Goal: Browse casually: Explore the website without a specific task or goal

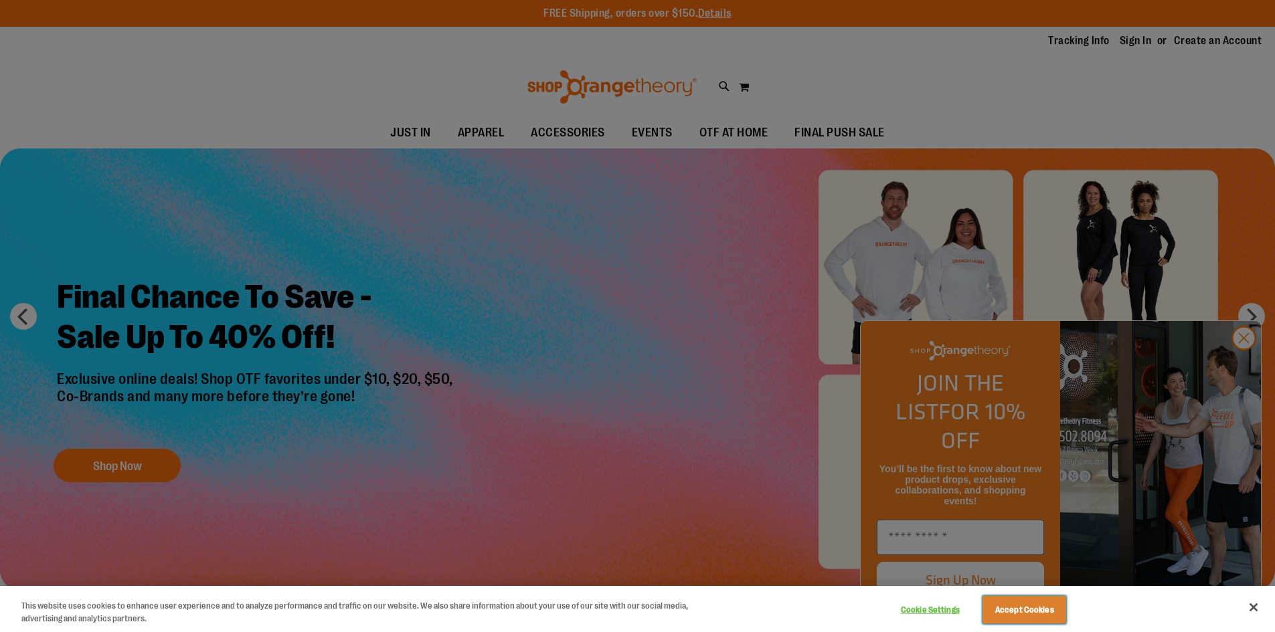
click at [1008, 609] on button "Accept Cookies" at bounding box center [1024, 610] width 84 height 28
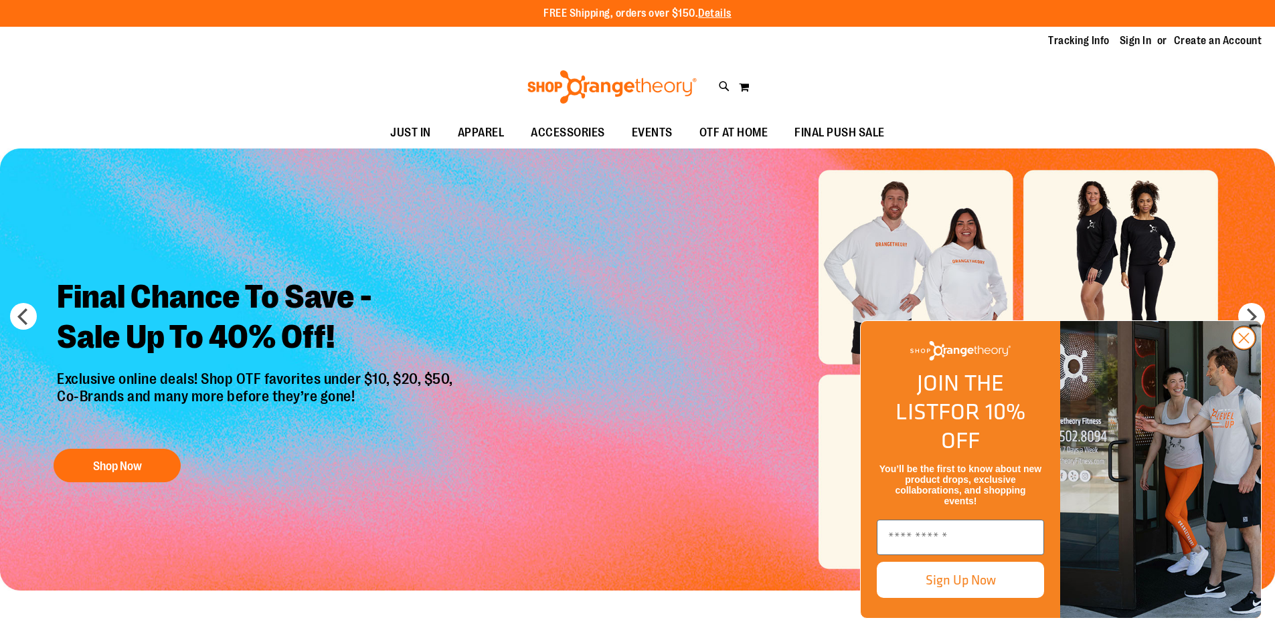
click at [1245, 349] on circle "Close dialog" at bounding box center [1243, 338] width 22 height 22
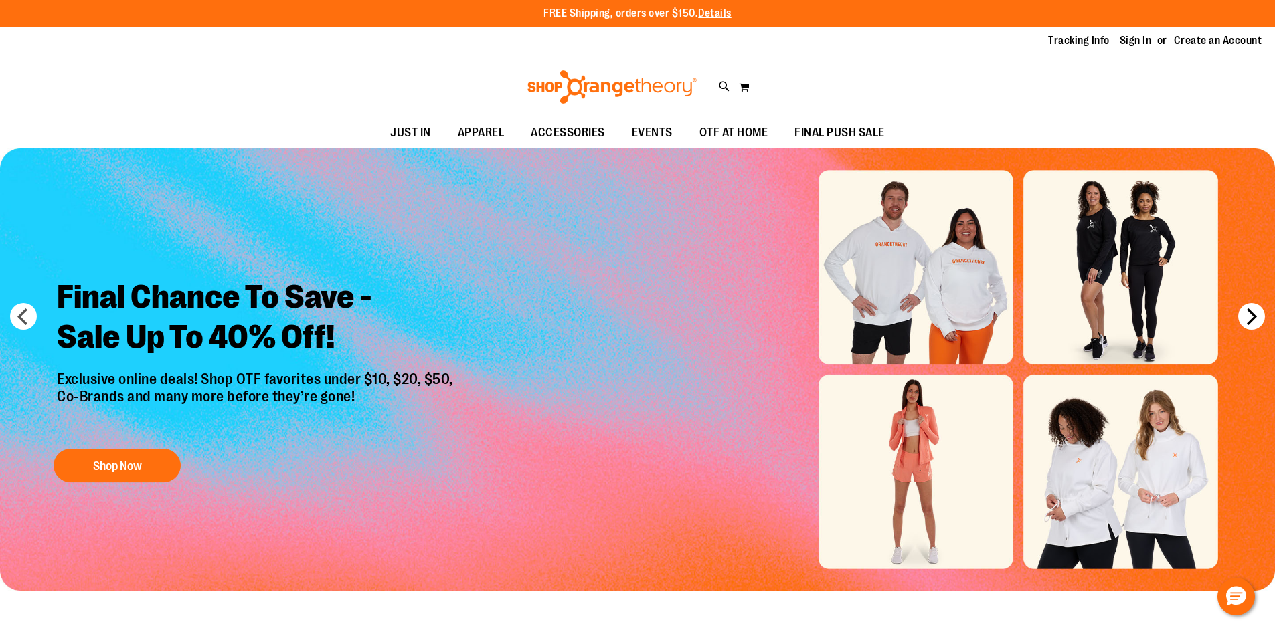
click at [1251, 316] on button "next" at bounding box center [1251, 316] width 27 height 27
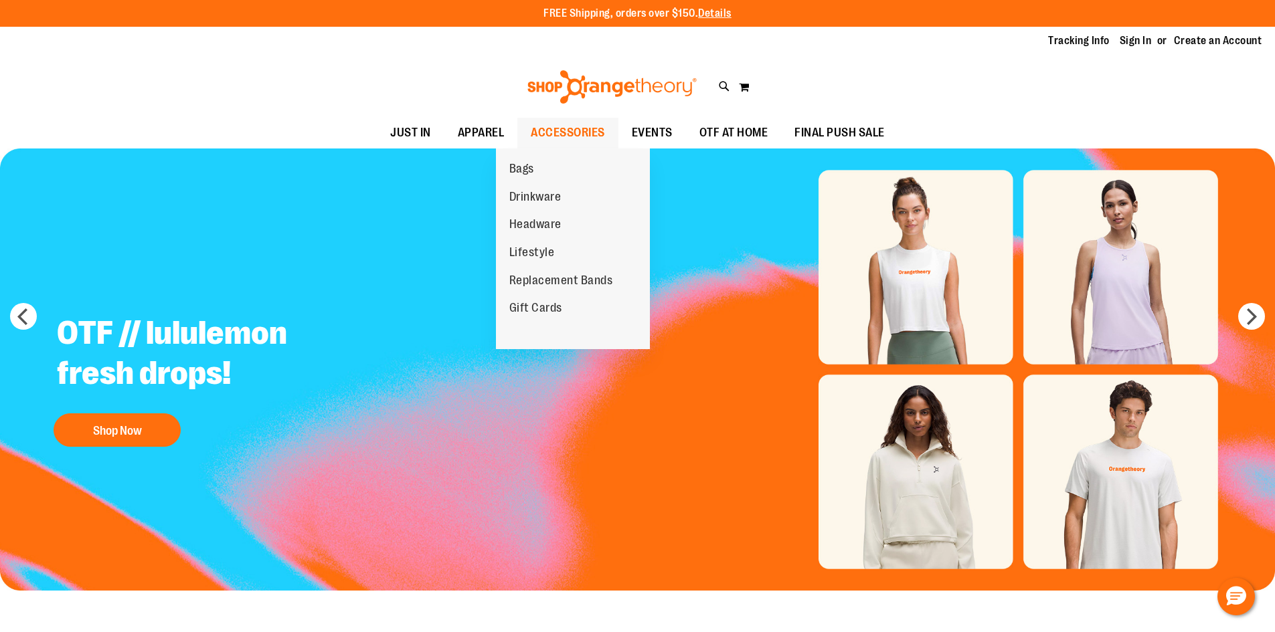
click at [552, 125] on span "ACCESSORIES" at bounding box center [568, 133] width 74 height 30
click at [562, 283] on span "Replacement Bands" at bounding box center [561, 282] width 104 height 17
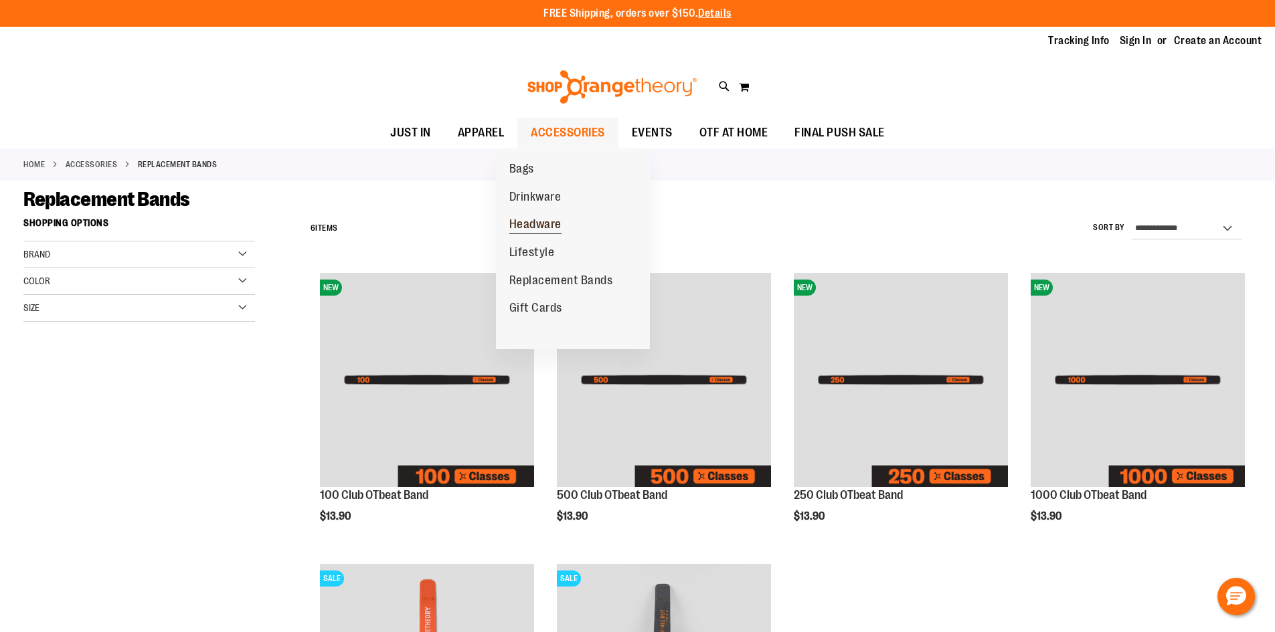
click at [537, 223] on span "Headware" at bounding box center [535, 225] width 52 height 17
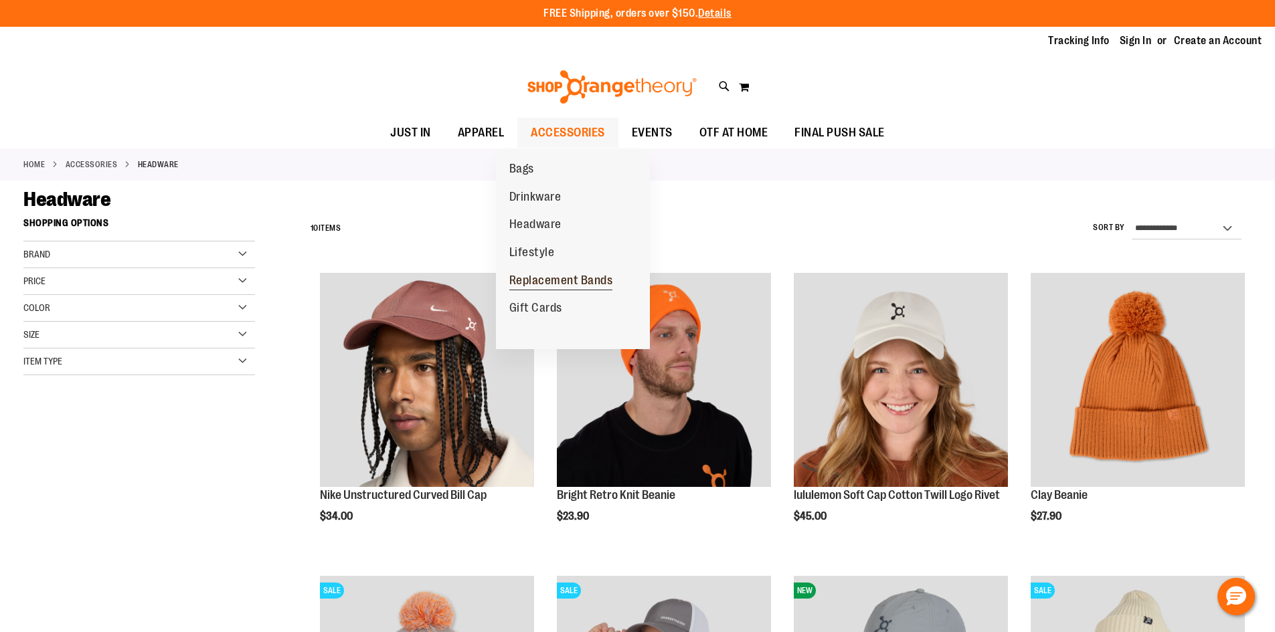
click at [539, 274] on span "Replacement Bands" at bounding box center [561, 282] width 104 height 17
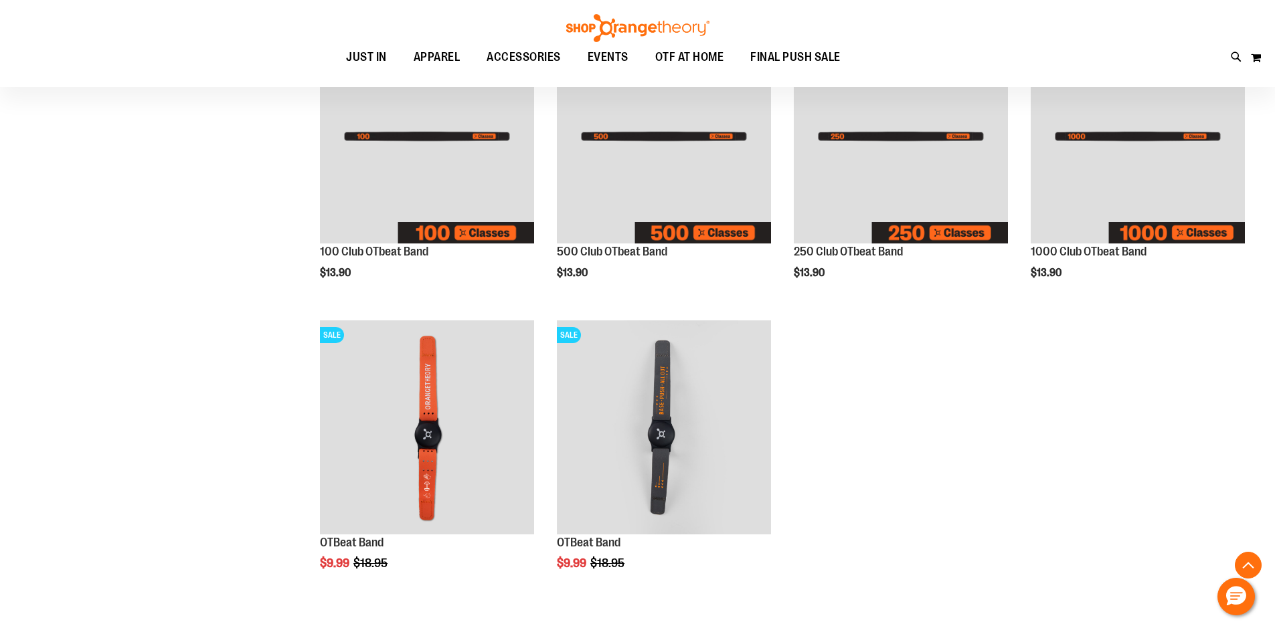
scroll to position [334, 0]
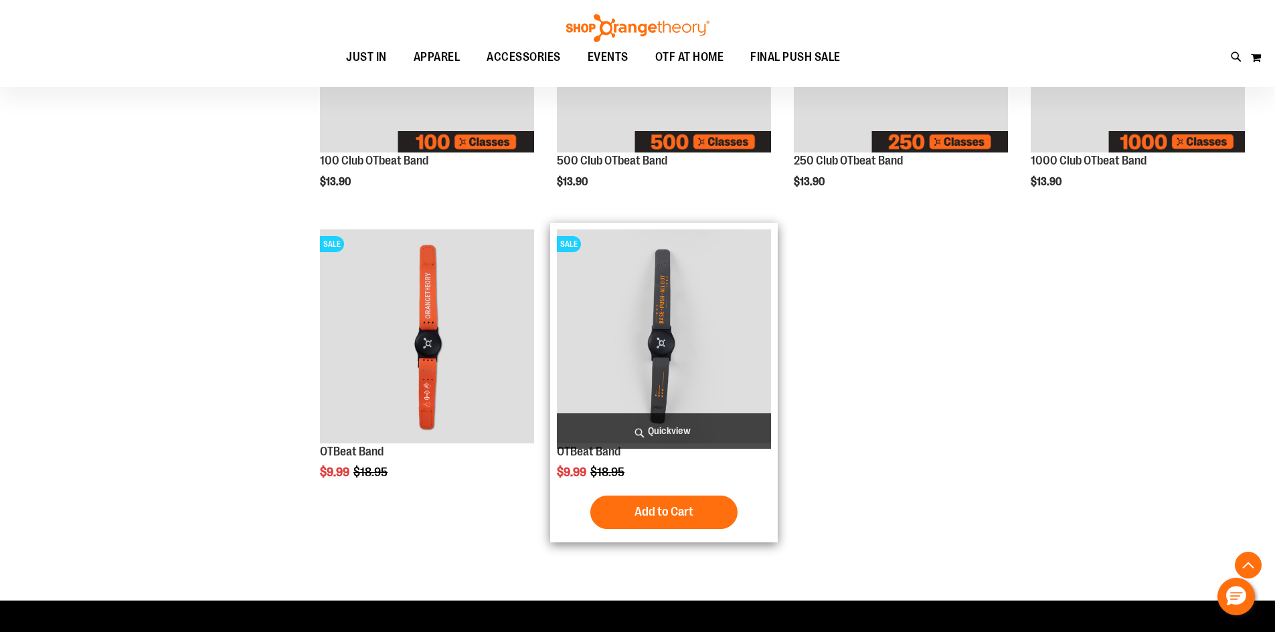
click at [662, 365] on img "product" at bounding box center [664, 337] width 214 height 214
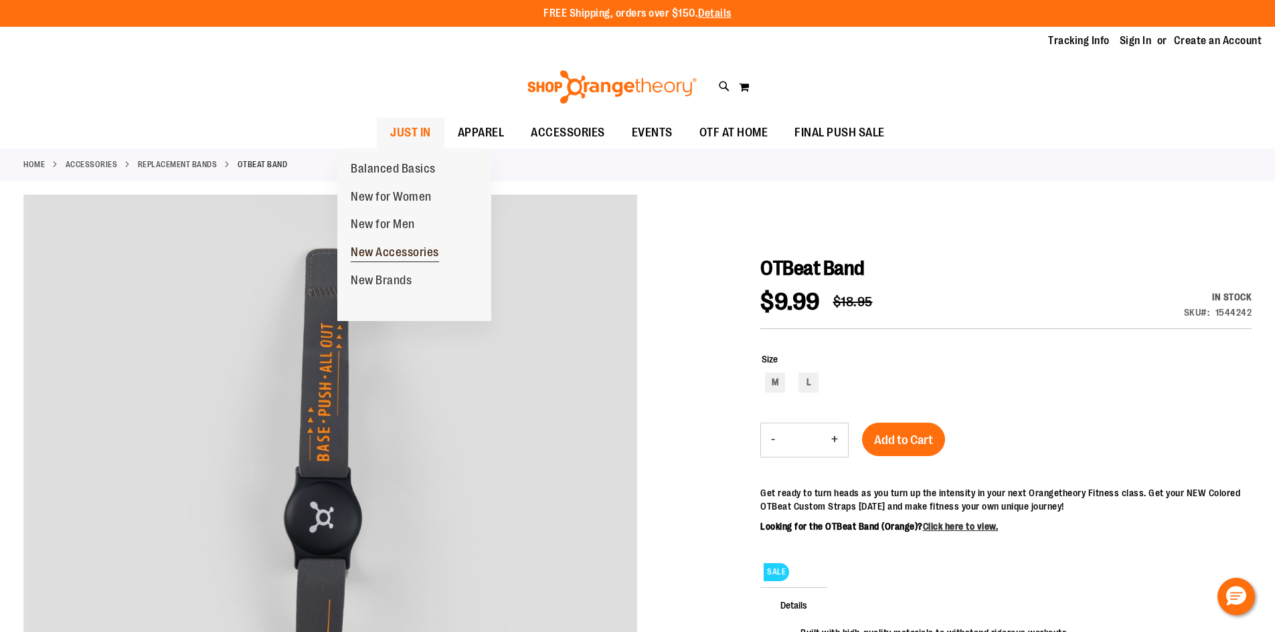
click at [386, 250] on span "New Accessories" at bounding box center [395, 254] width 88 height 17
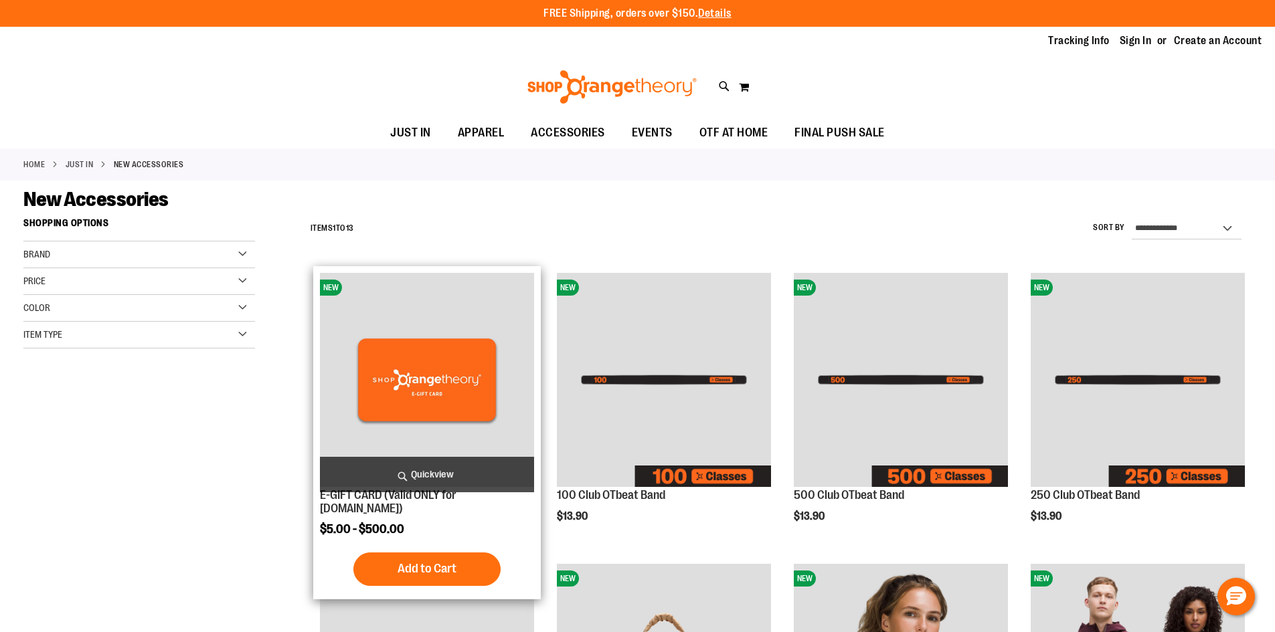
scroll to position [334, 0]
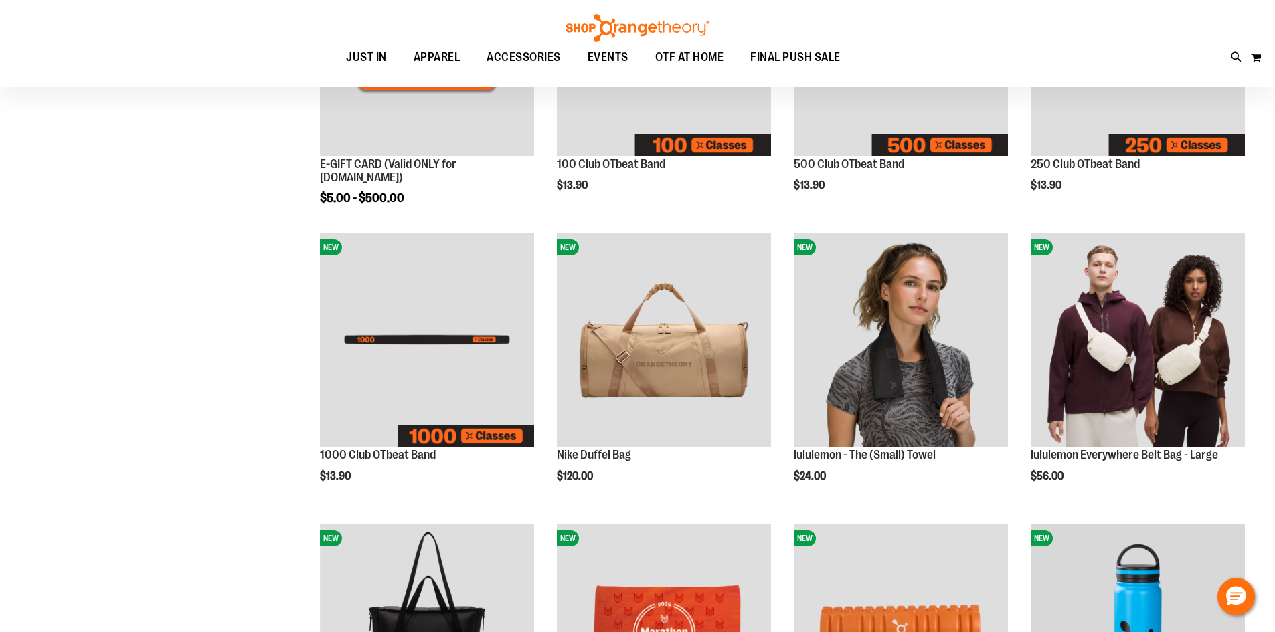
scroll to position [134, 0]
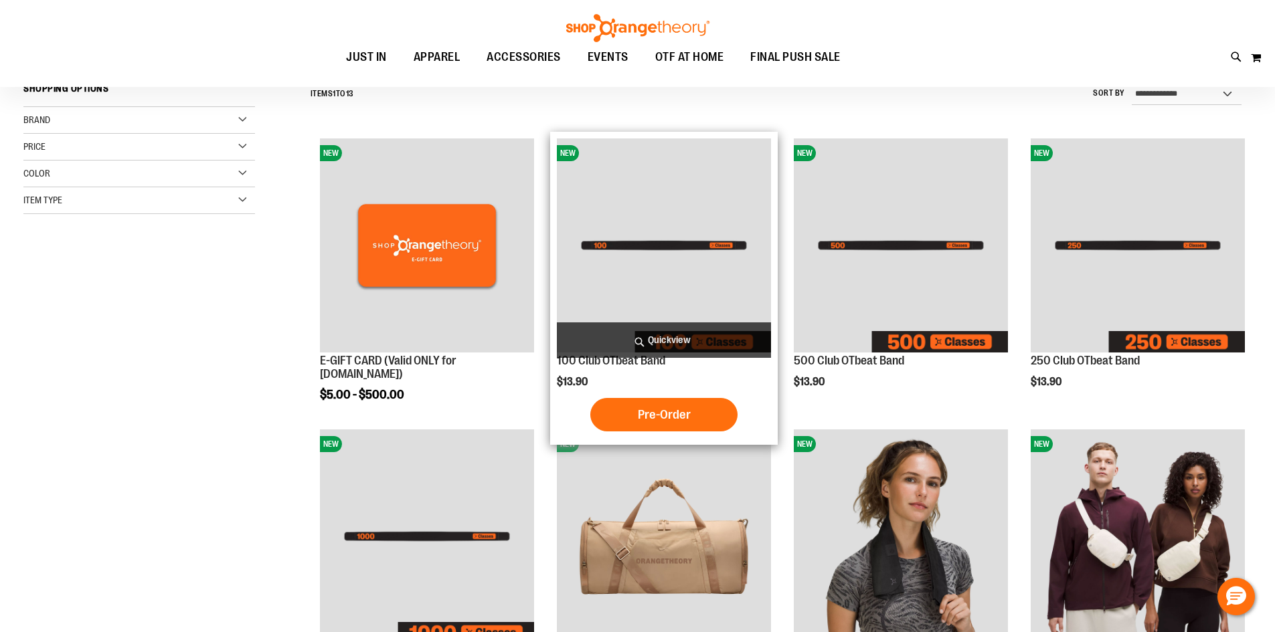
click at [647, 219] on img "product" at bounding box center [664, 246] width 214 height 214
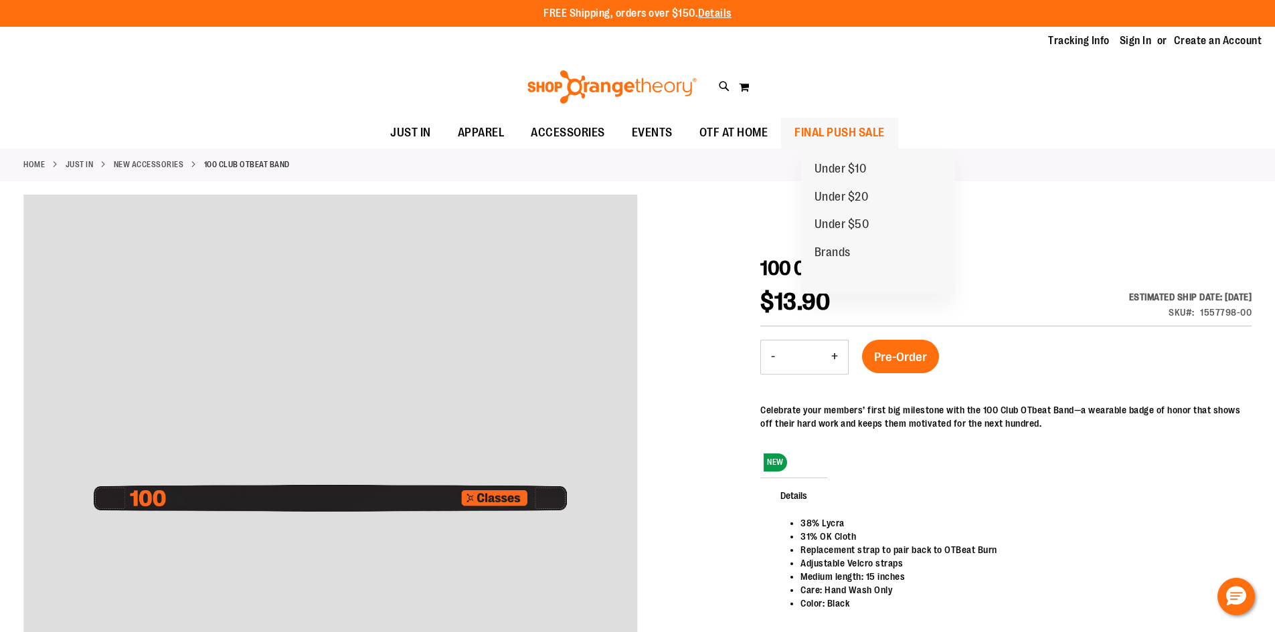
click at [850, 130] on span "FINAL PUSH SALE" at bounding box center [839, 133] width 90 height 30
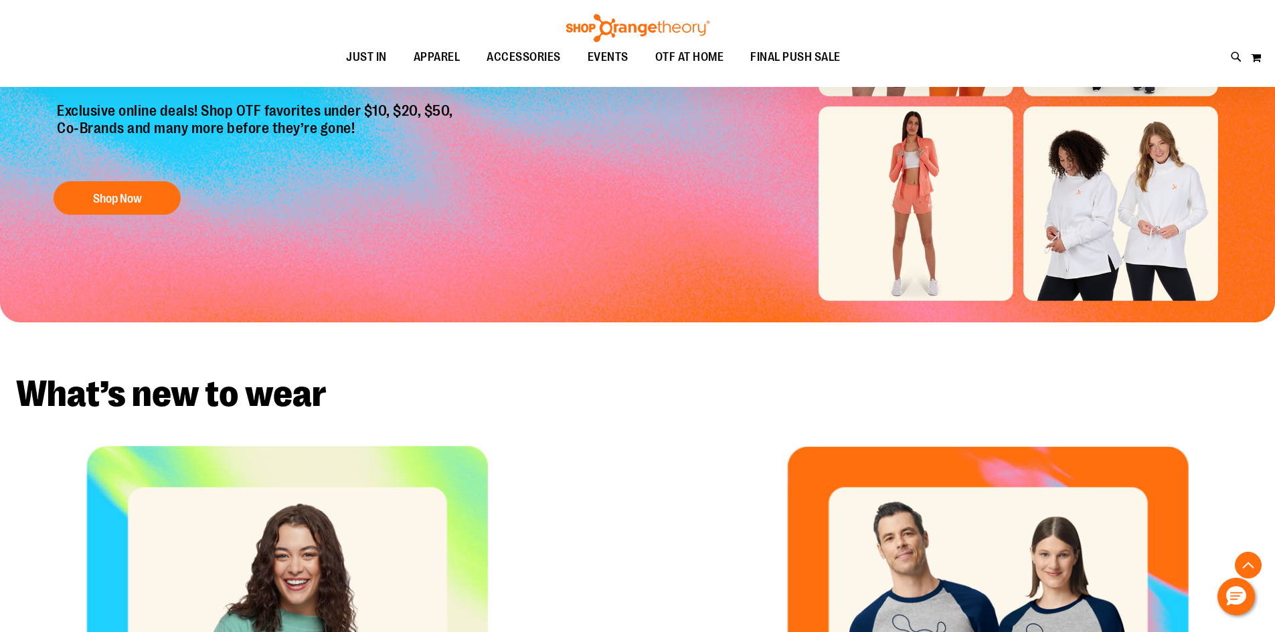
scroll to position [267, 0]
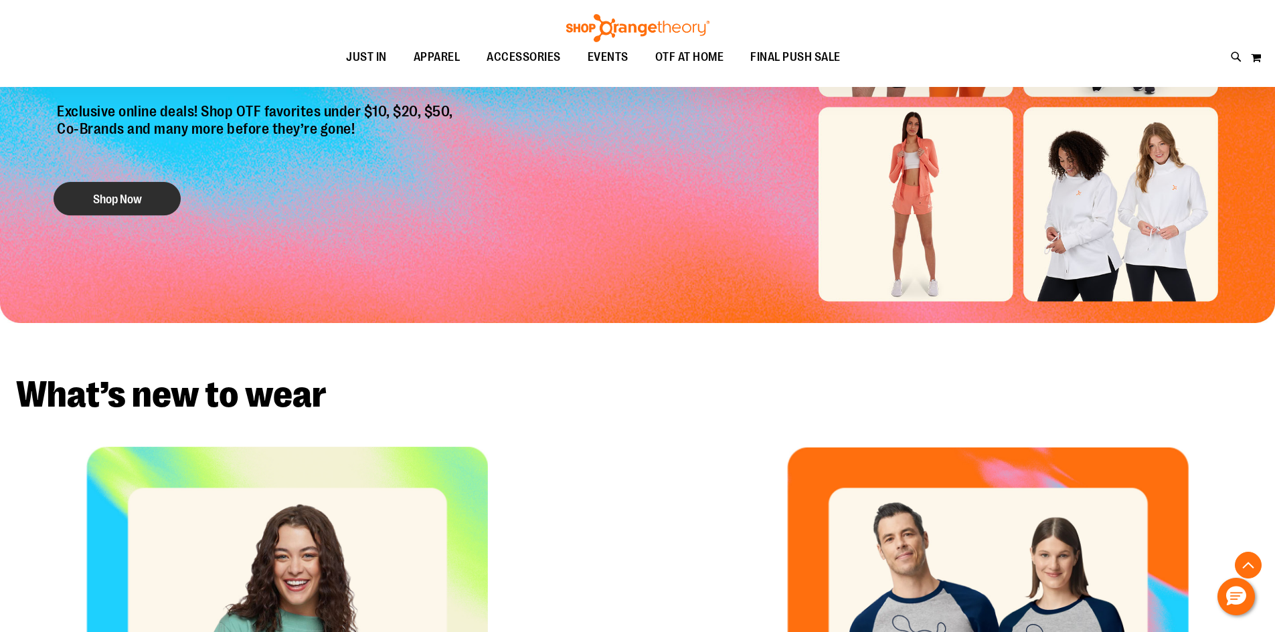
click at [114, 191] on button "Shop Now" at bounding box center [117, 198] width 127 height 33
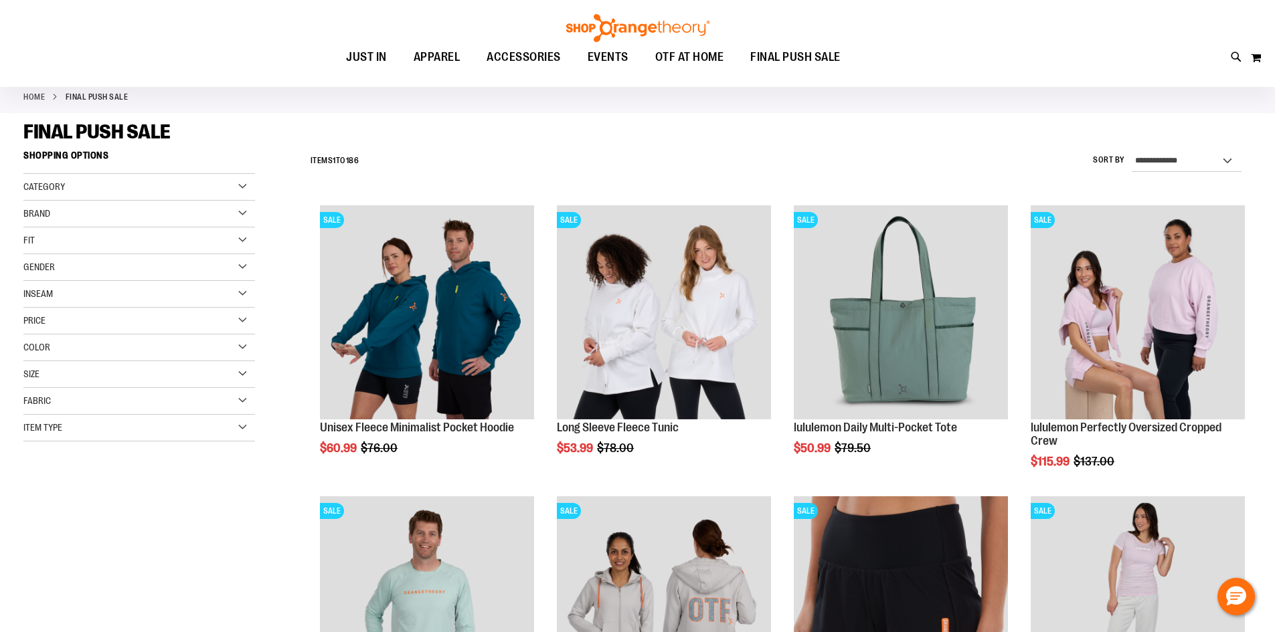
scroll to position [33, 0]
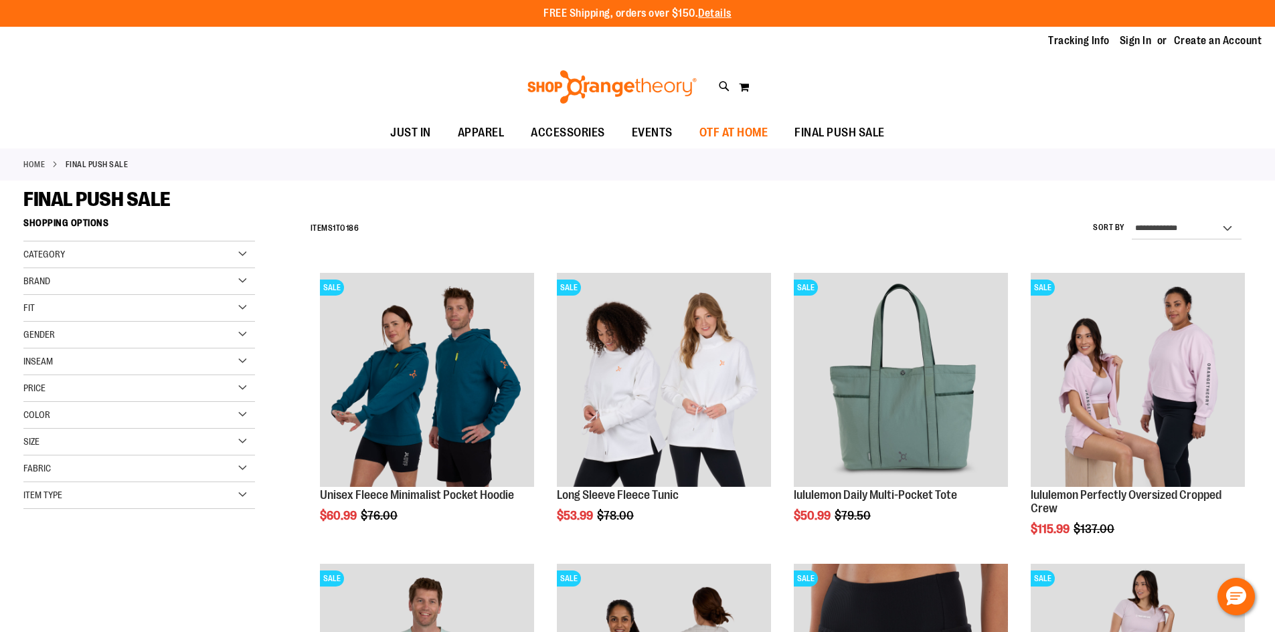
click at [723, 131] on span "OTF AT HOME" at bounding box center [733, 133] width 69 height 30
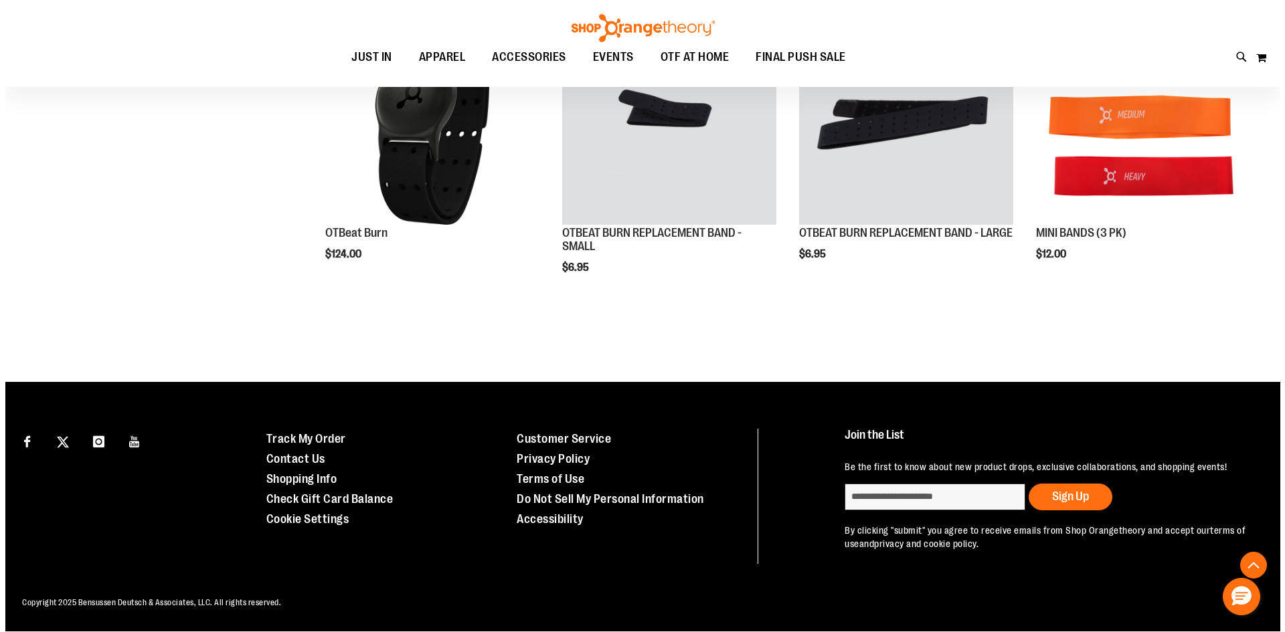
scroll to position [275, 0]
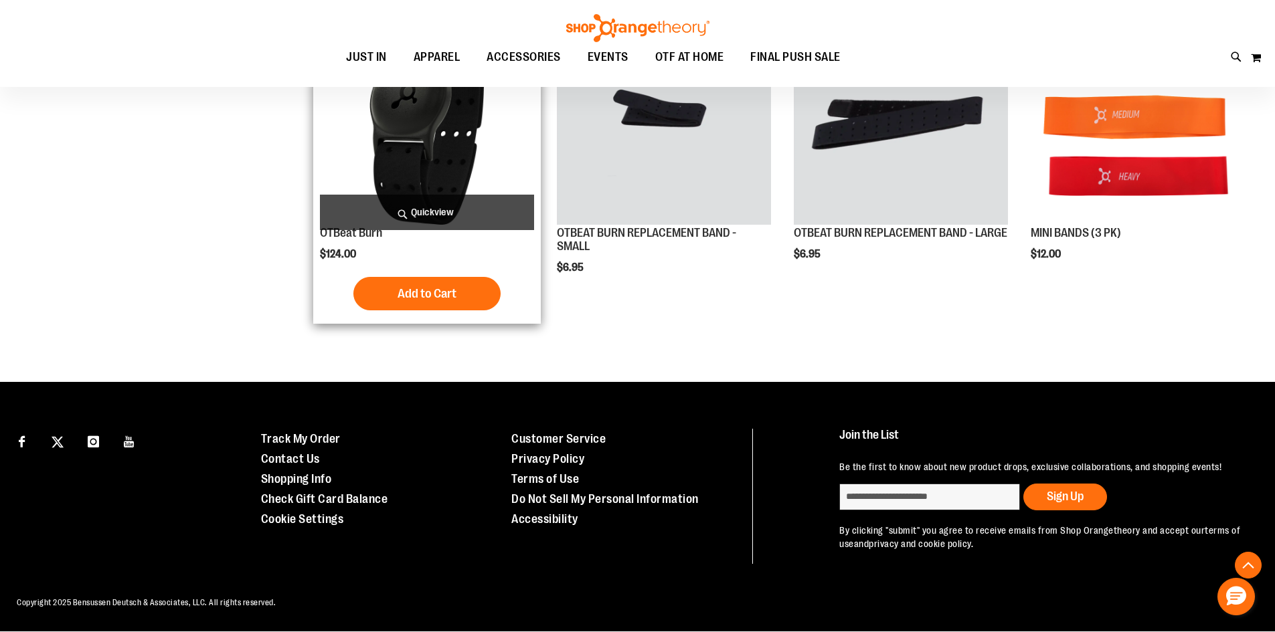
click at [440, 195] on span "Quickview" at bounding box center [427, 212] width 214 height 35
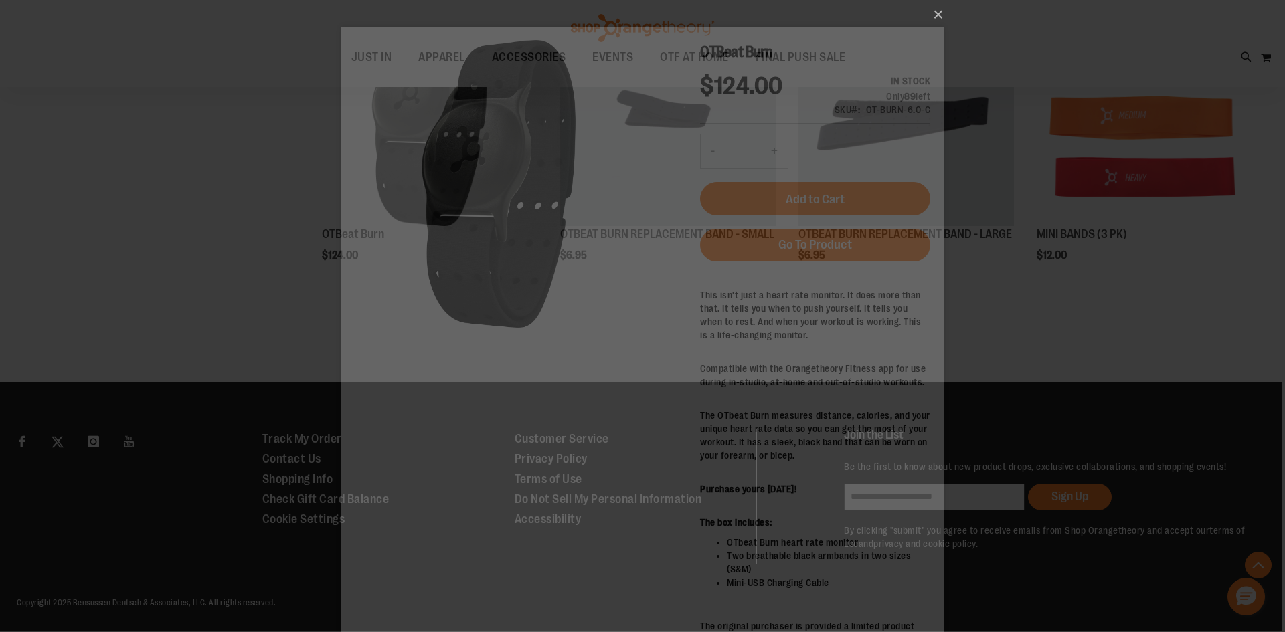
scroll to position [0, 0]
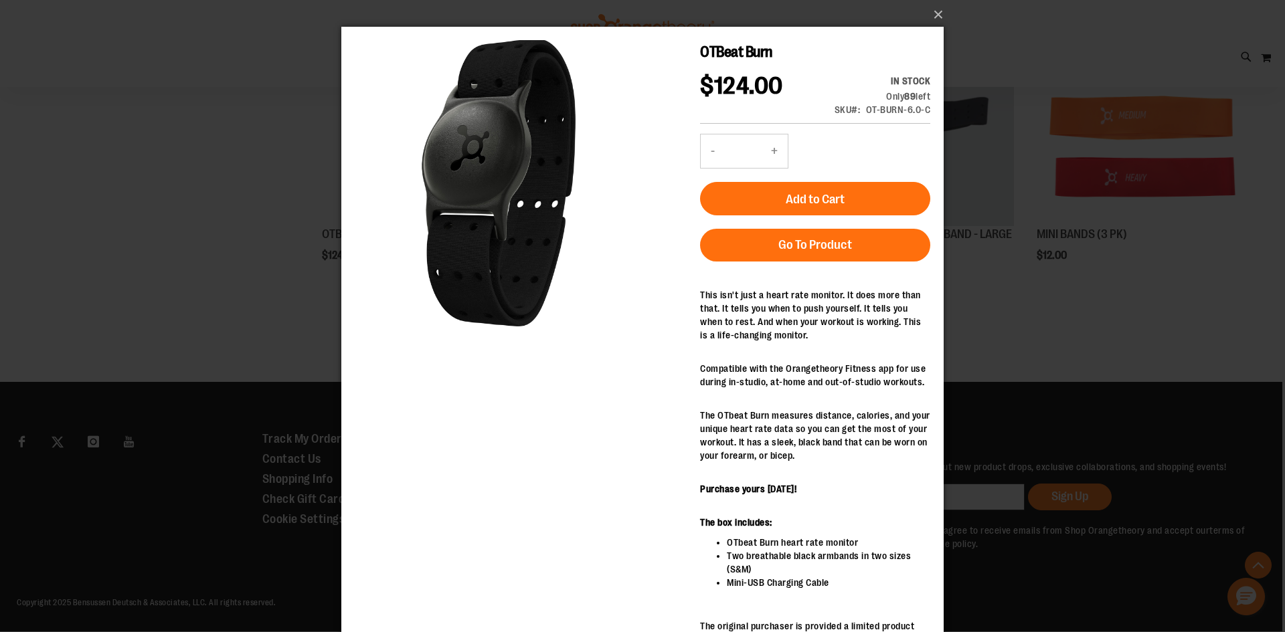
click at [721, 462] on p "The OTbeat Burn measures distance, calories, and your unique heart rate data so…" at bounding box center [815, 436] width 230 height 54
drag, startPoint x: 721, startPoint y: 463, endPoint x: 770, endPoint y: 455, distance: 50.2
click at [770, 455] on p "The OTbeat Burn measures distance, calories, and your unique heart rate data so…" at bounding box center [815, 436] width 230 height 54
click at [794, 389] on p "Compatible with the Orangetheory Fitness app for use during in-studio, at-home …" at bounding box center [815, 375] width 230 height 27
